Goal: Task Accomplishment & Management: Use online tool/utility

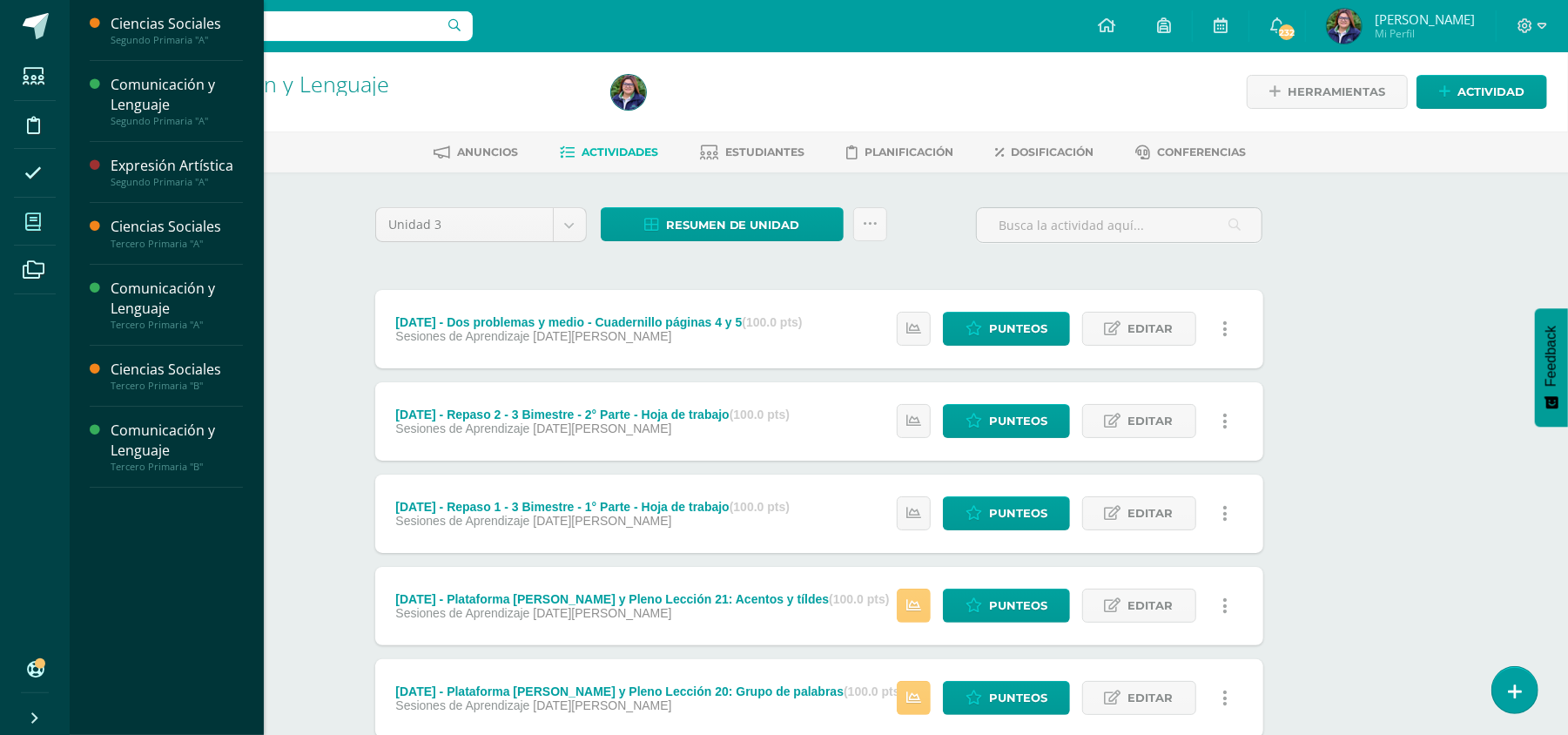
click at [25, 236] on span at bounding box center [33, 222] width 40 height 40
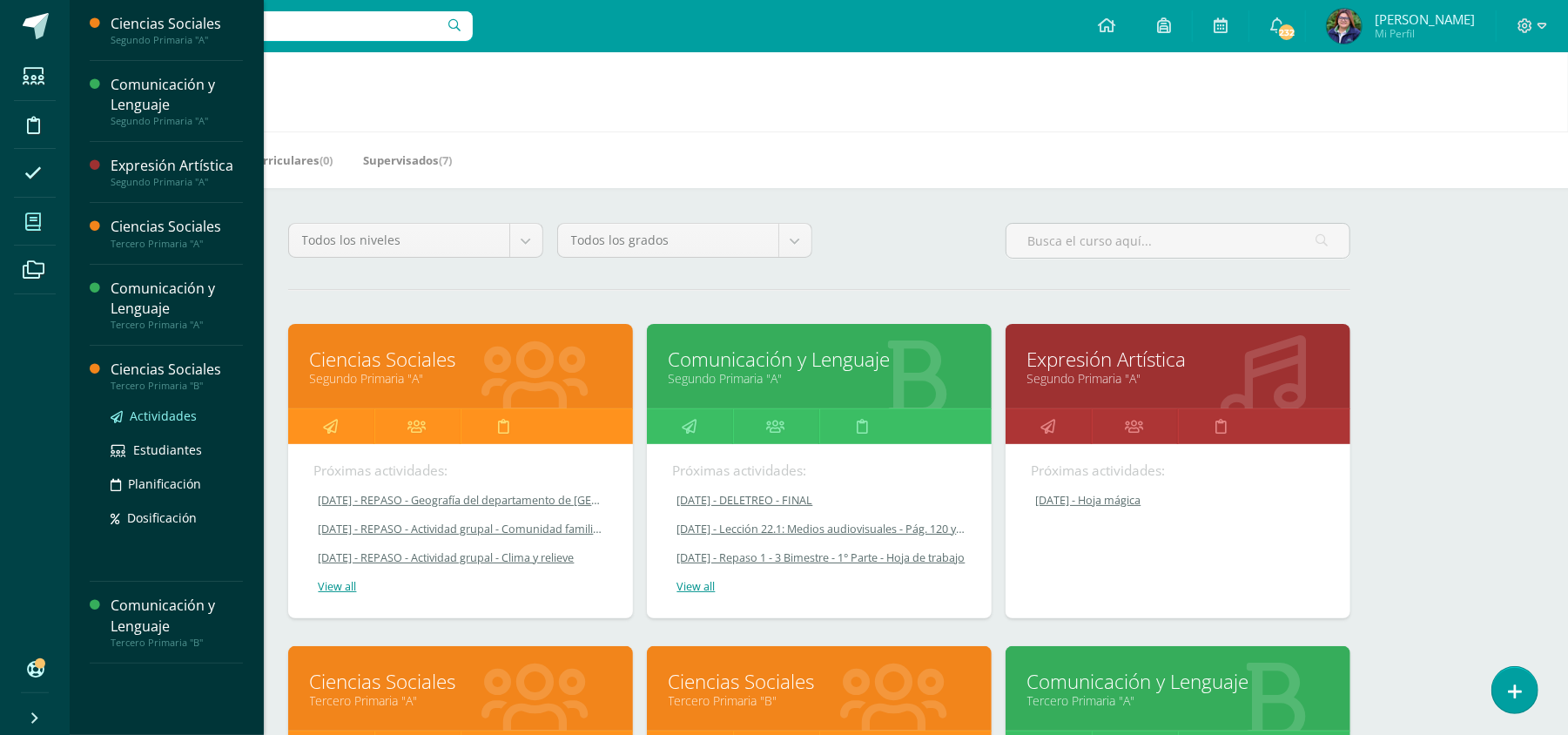
click at [152, 425] on link "Actividades" at bounding box center [177, 416] width 132 height 20
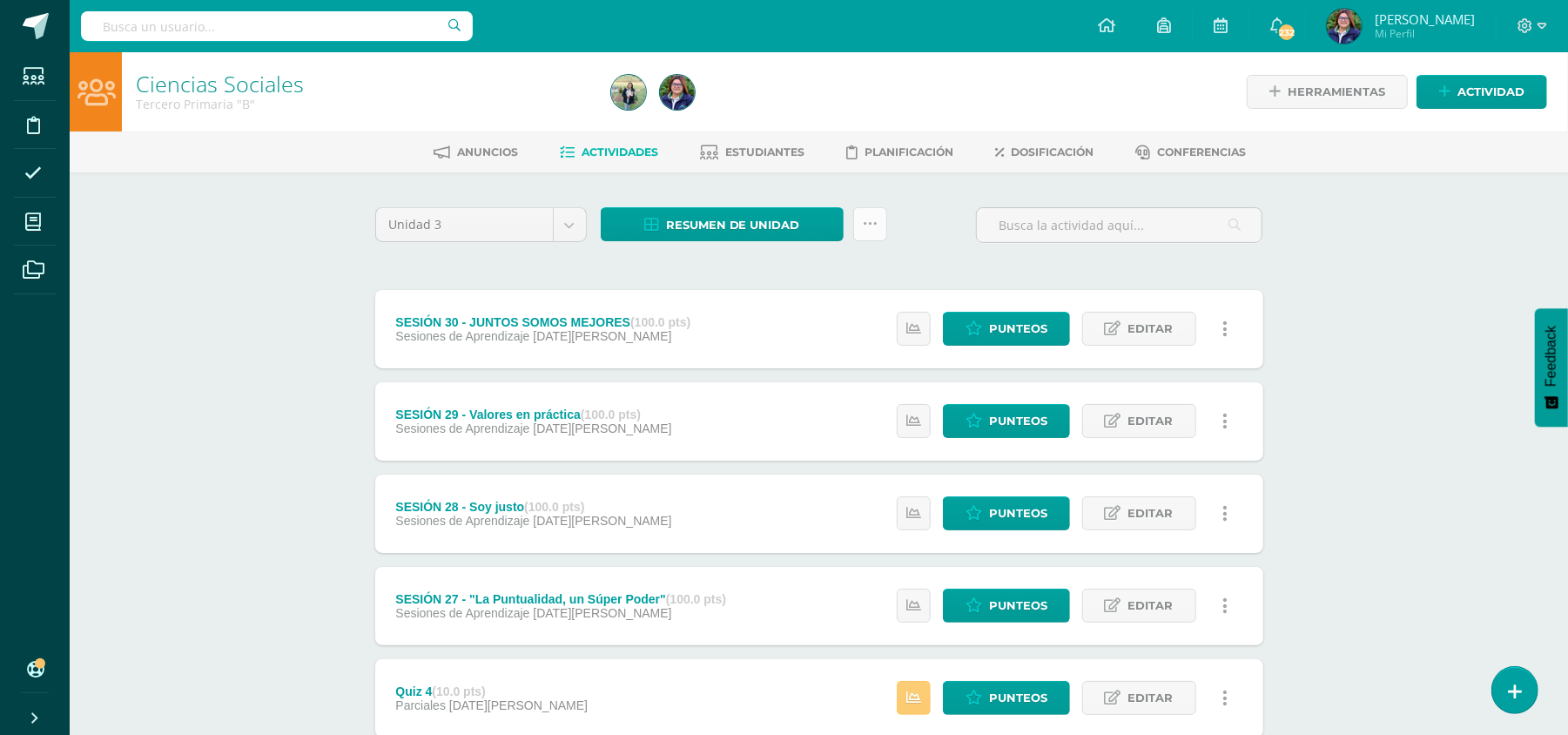
click at [885, 224] on link at bounding box center [870, 224] width 34 height 34
click at [872, 282] on link "Subir actividades en masa" at bounding box center [826, 278] width 191 height 41
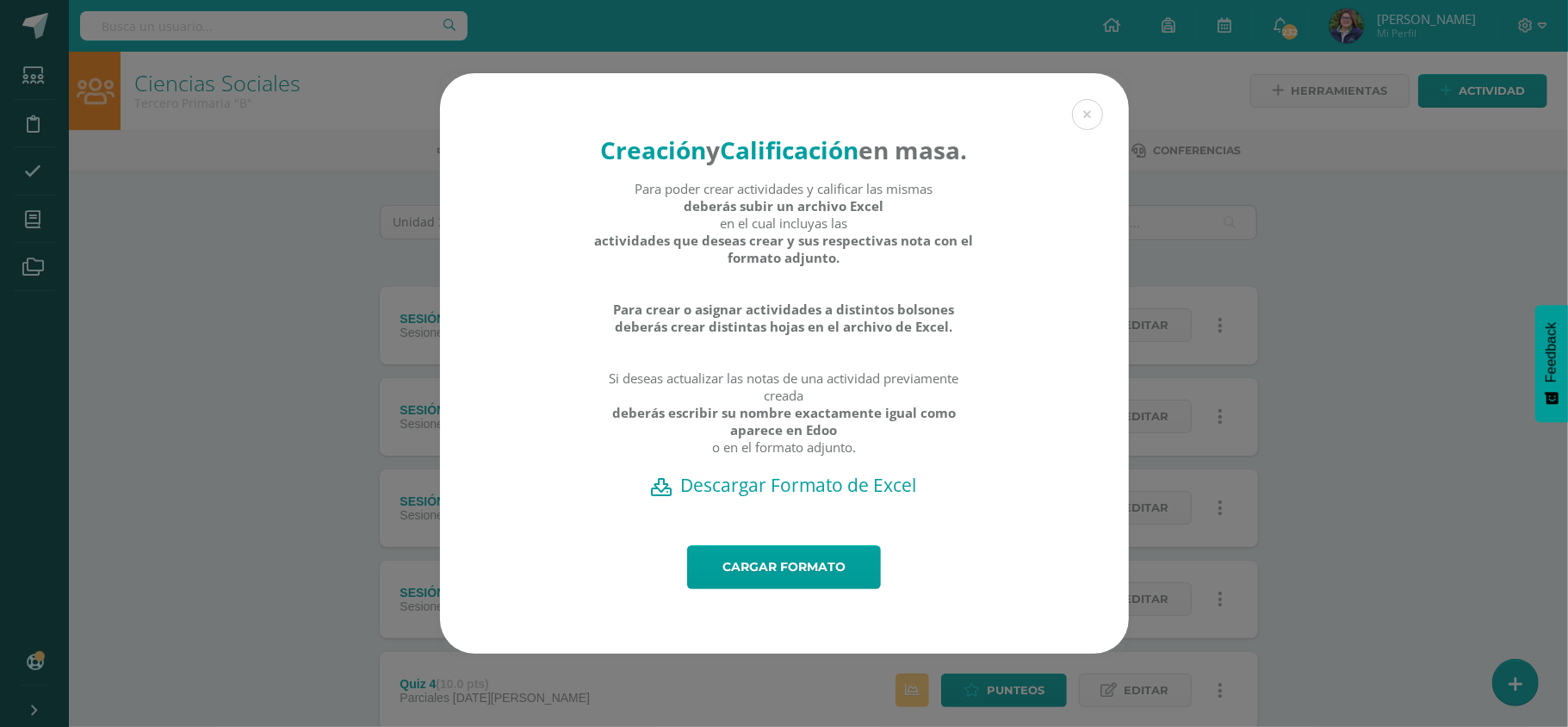
click at [777, 497] on h2 "Descargar Formato de Excel" at bounding box center [784, 485] width 628 height 25
click at [748, 590] on link "Cargar formato" at bounding box center [783, 567] width 194 height 44
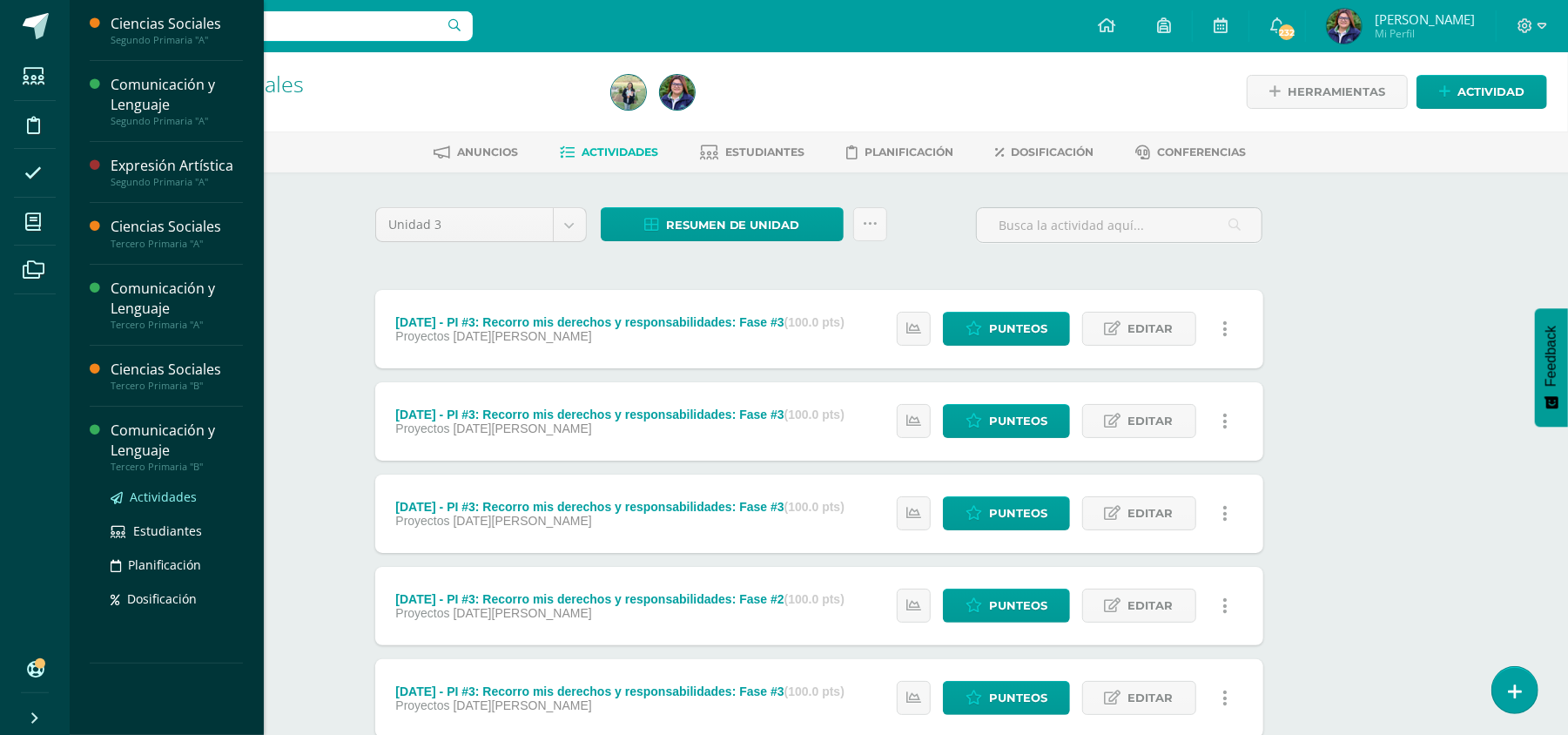
click at [167, 503] on span "Actividades" at bounding box center [163, 497] width 67 height 17
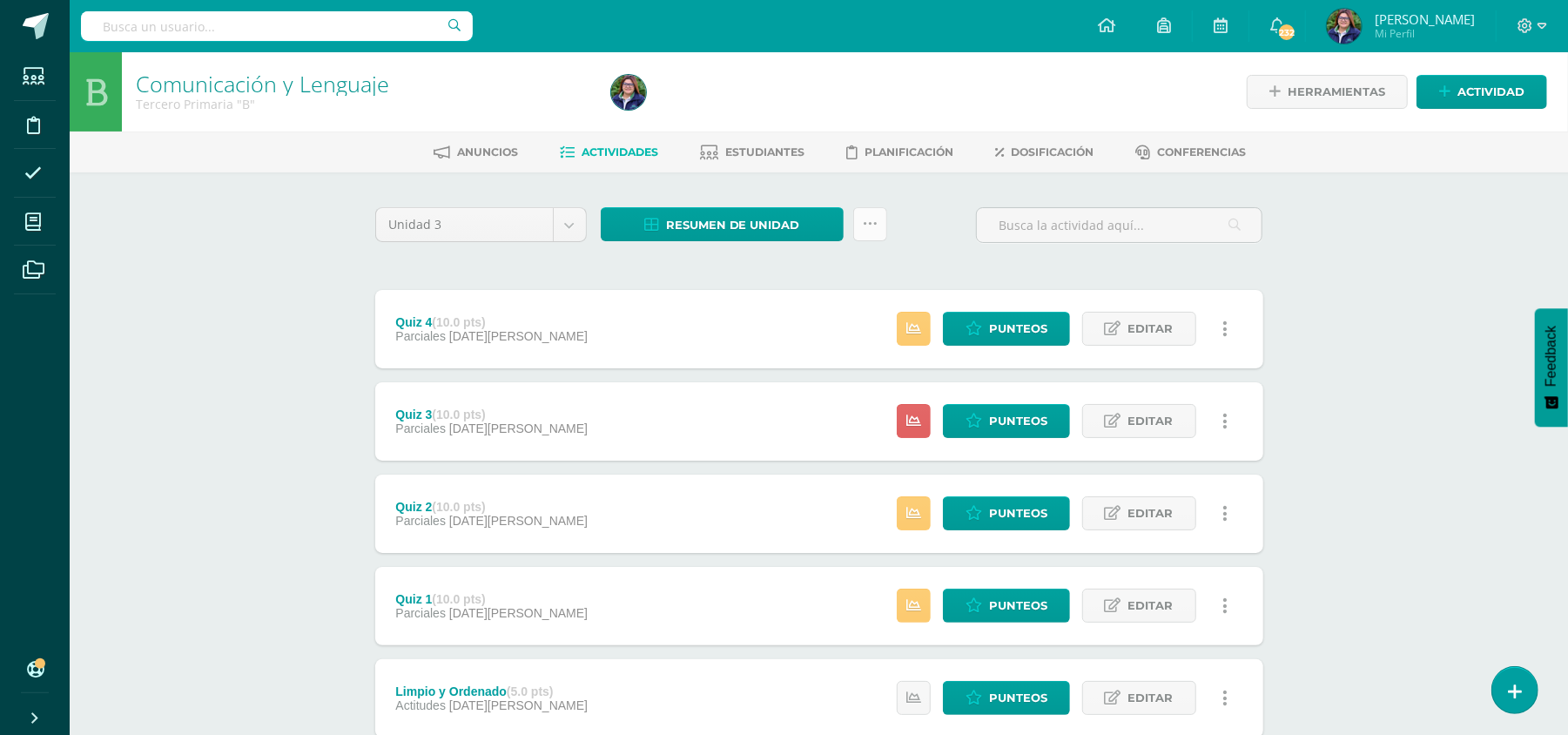
click at [875, 230] on icon at bounding box center [870, 224] width 15 height 15
click at [881, 271] on link "Subir actividades en masa" at bounding box center [826, 278] width 191 height 41
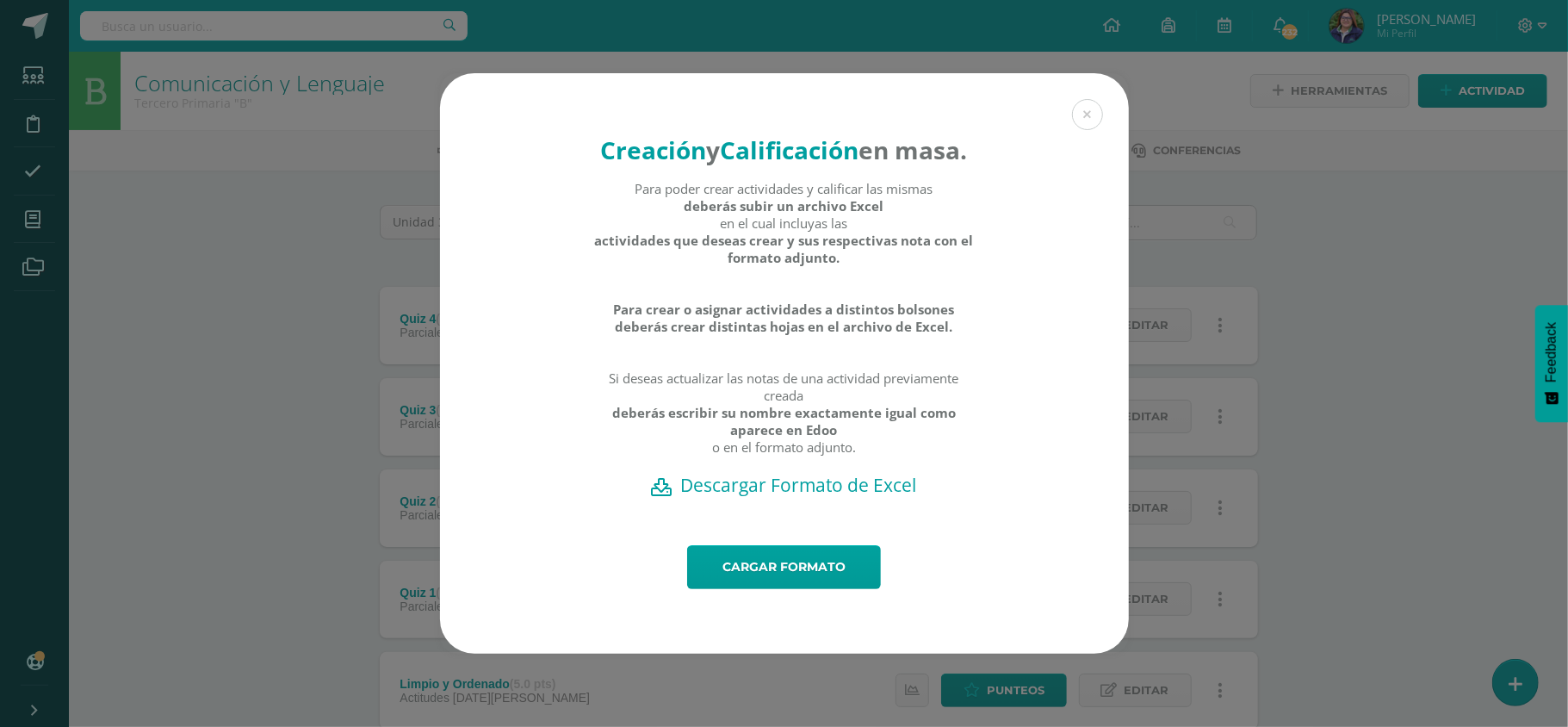
click at [811, 497] on h2 "Descargar Formato de Excel" at bounding box center [784, 485] width 628 height 25
click at [794, 576] on link "Cargar formato" at bounding box center [783, 567] width 194 height 44
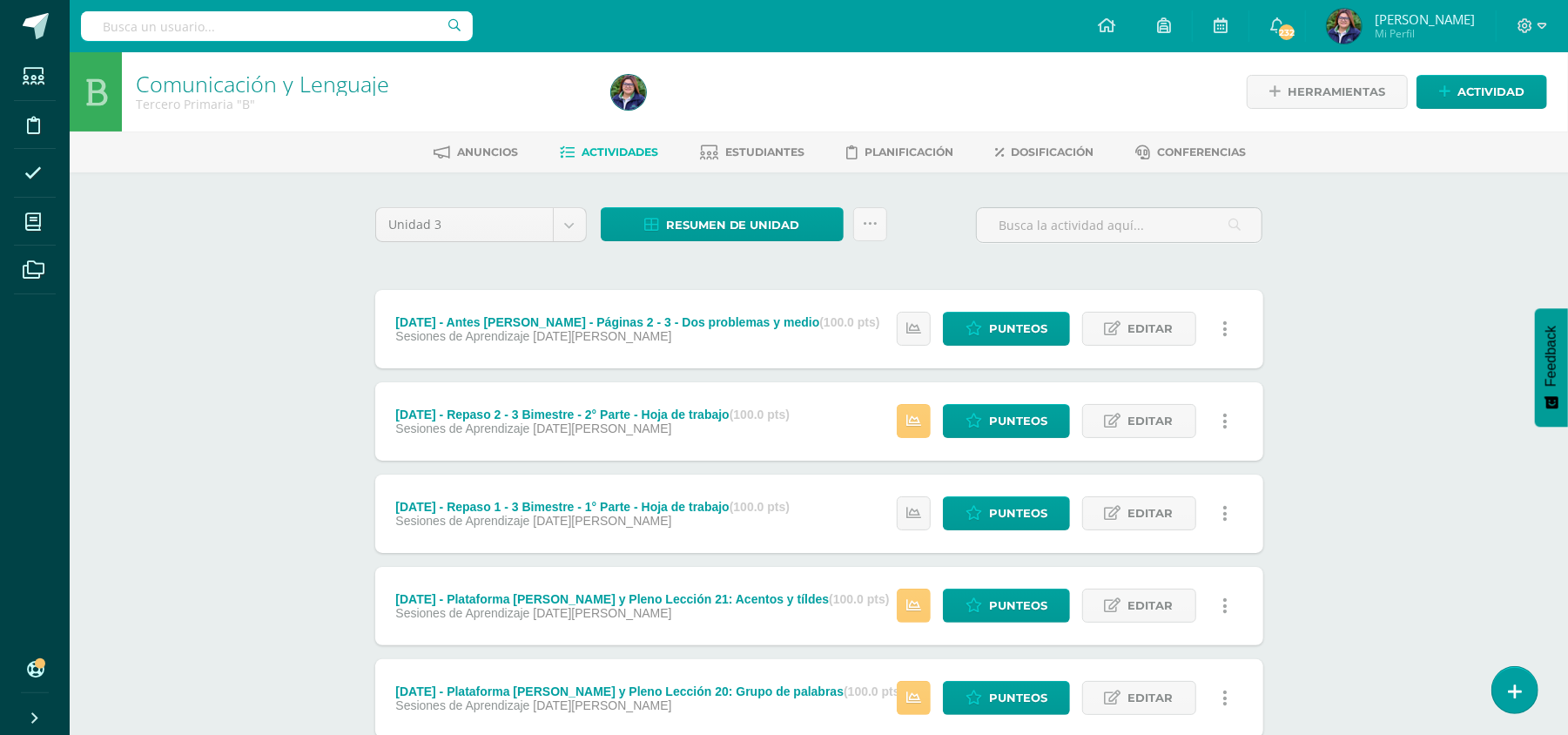
click at [1438, 462] on div "Comunicación y Lenguaje Tercero Primaria "B" Herramientas Detalle de asistencia…" at bounding box center [818, 681] width 1498 height 1257
